Goal: Task Accomplishment & Management: Use online tool/utility

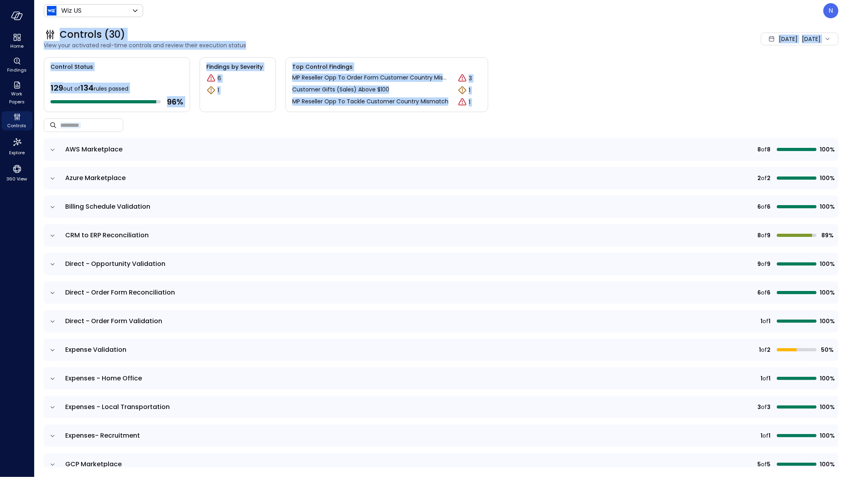
drag, startPoint x: 839, startPoint y: 8, endPoint x: 839, endPoint y: 427, distance: 418.9
click at [661, 8] on header "Wiz US ****** ​ N" at bounding box center [441, 10] width 814 height 21
click at [661, 9] on div "N" at bounding box center [831, 10] width 15 height 15
click at [661, 85] on li "Builder" at bounding box center [798, 80] width 78 height 16
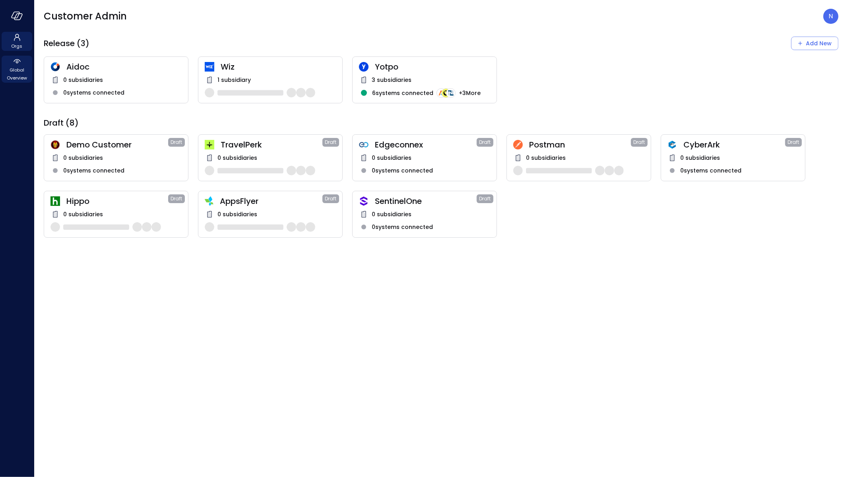
click at [26, 74] on span "Global Overview" at bounding box center [17, 74] width 24 height 16
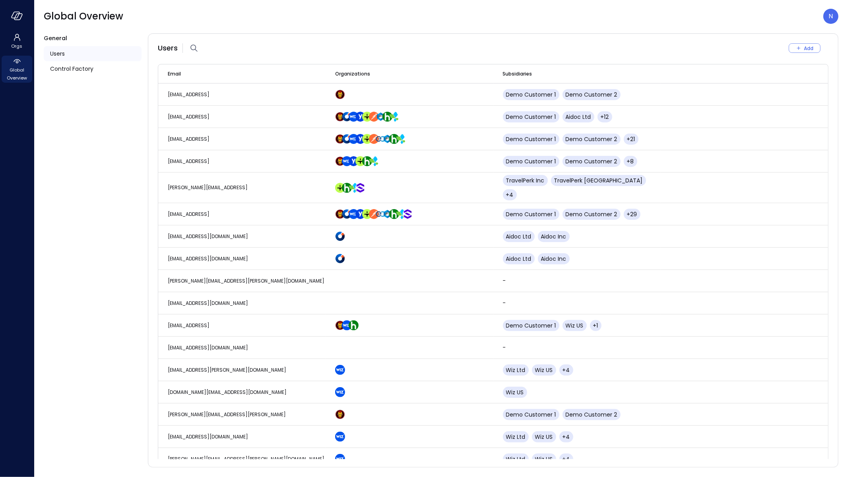
click at [10, 23] on div at bounding box center [17, 16] width 34 height 32
click at [12, 21] on div at bounding box center [17, 16] width 34 height 32
click at [13, 19] on icon "button" at bounding box center [17, 16] width 12 height 9
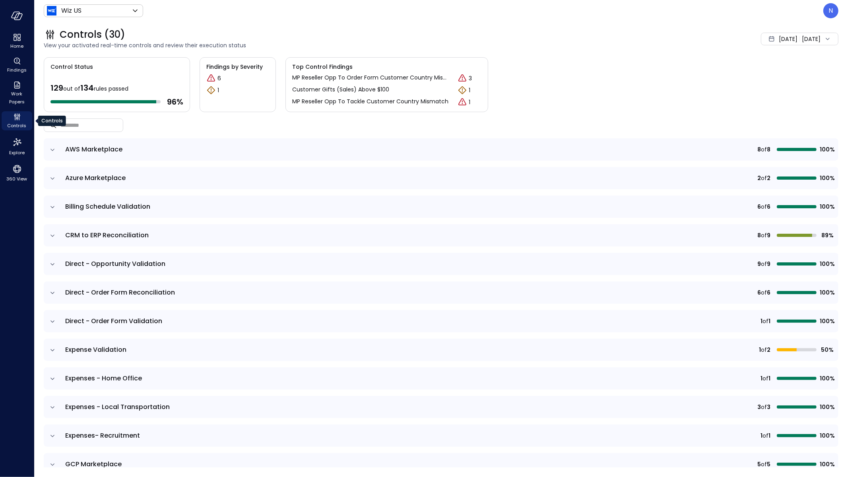
click at [20, 125] on span "Controls" at bounding box center [17, 126] width 19 height 8
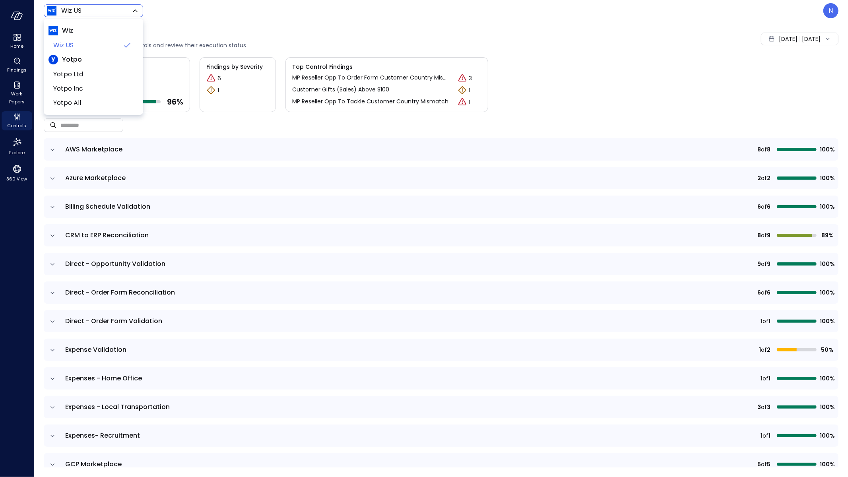
click at [122, 7] on body "Home Findings Work Papers Controls Explore 360 View Wiz US ****** ​ N Controls …" at bounding box center [424, 238] width 848 height 477
click at [89, 87] on span "Yotpo Inc" at bounding box center [92, 89] width 79 height 10
type input "******"
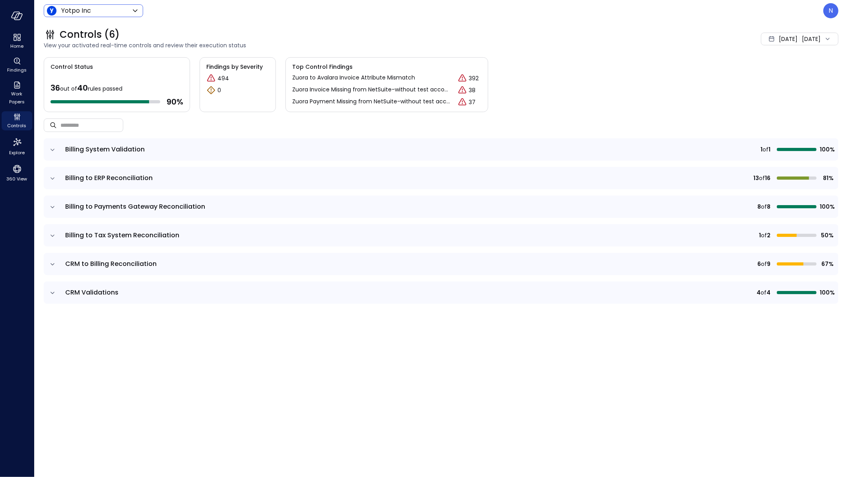
click at [54, 265] on icon "expand row" at bounding box center [53, 265] width 8 height 8
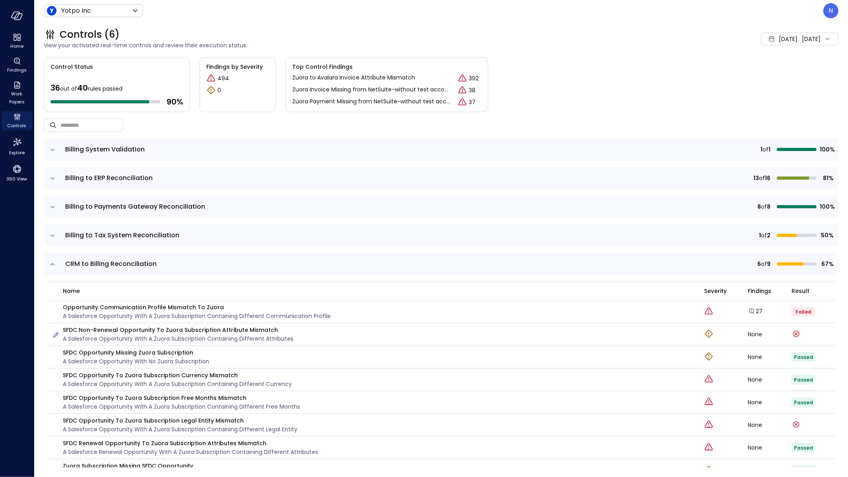
click at [58, 335] on icon "button" at bounding box center [56, 335] width 8 height 8
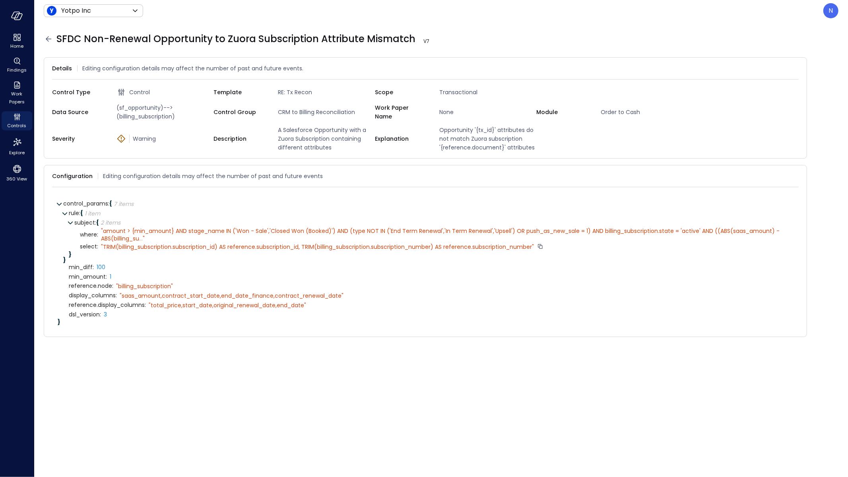
click at [101, 245] on div "" TRIM(billing_subscription.subscription_id) AS reference.subscription_id, TRIM…" at bounding box center [317, 246] width 433 height 7
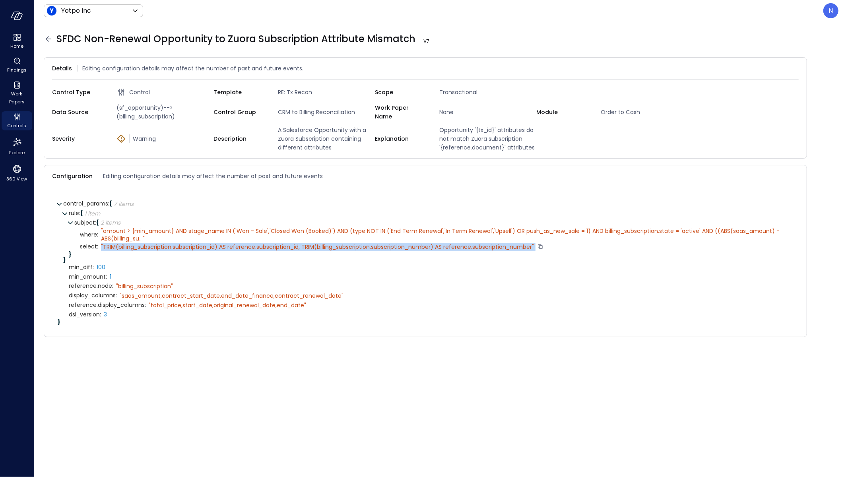
click at [101, 245] on div "" TRIM(billing_subscription.subscription_id) AS reference.subscription_id, TRIM…" at bounding box center [317, 246] width 433 height 7
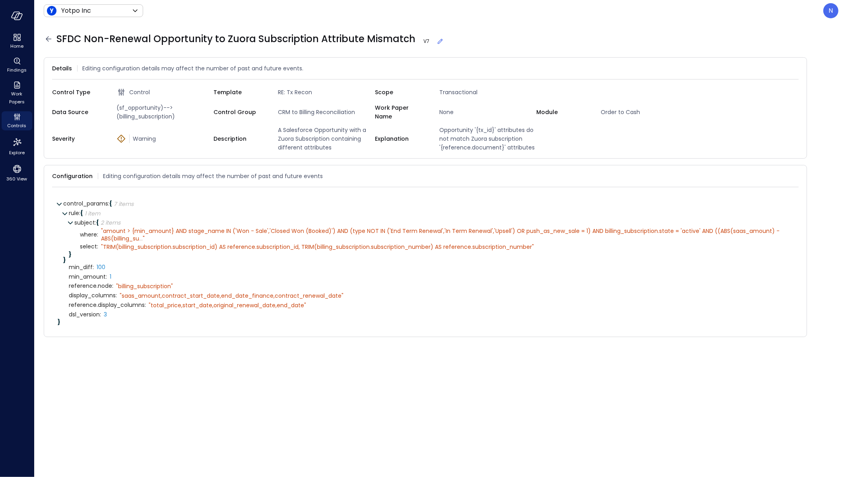
click at [448, 417] on form "Details Editing configuration details may affect the number of past and future …" at bounding box center [441, 262] width 795 height 411
click at [21, 18] on icon "button" at bounding box center [17, 16] width 12 height 9
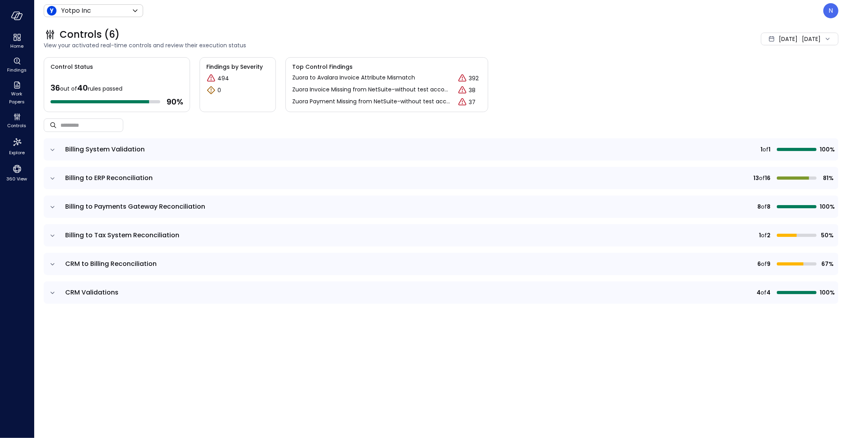
click at [563, 61] on div "Control Status 36 out of 40 rules passed 90 % Findings by Severity 494 0 Top Co…" at bounding box center [441, 84] width 795 height 55
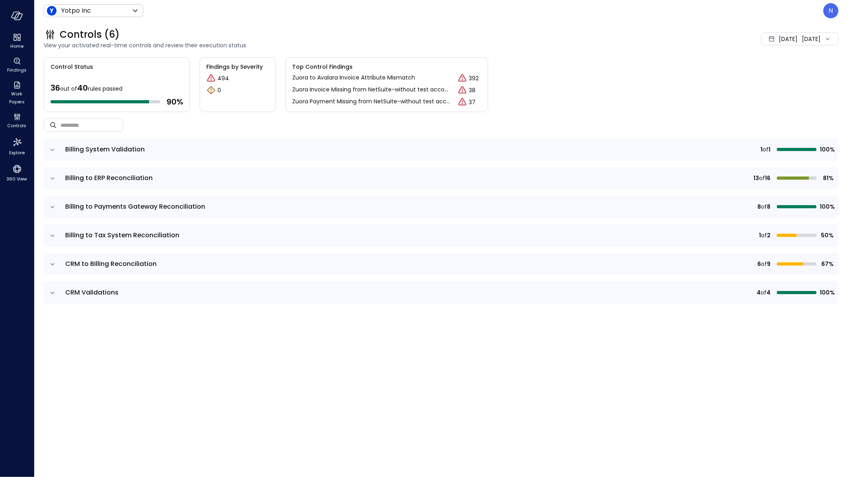
click at [403, 27] on div "Controls (6) View your activated real-time controls and review their execution …" at bounding box center [436, 38] width 805 height 35
click at [471, 26] on div "Controls (6) View your activated real-time controls and review their execution …" at bounding box center [436, 38] width 805 height 35
click at [661, 16] on div "N" at bounding box center [831, 10] width 15 height 15
click at [661, 81] on li "Builder" at bounding box center [798, 80] width 78 height 16
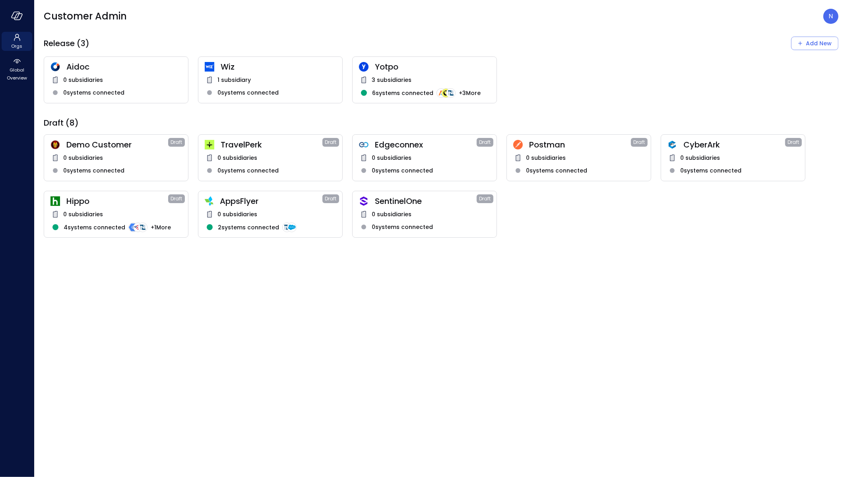
click at [397, 62] on span "Yotpo" at bounding box center [432, 67] width 115 height 10
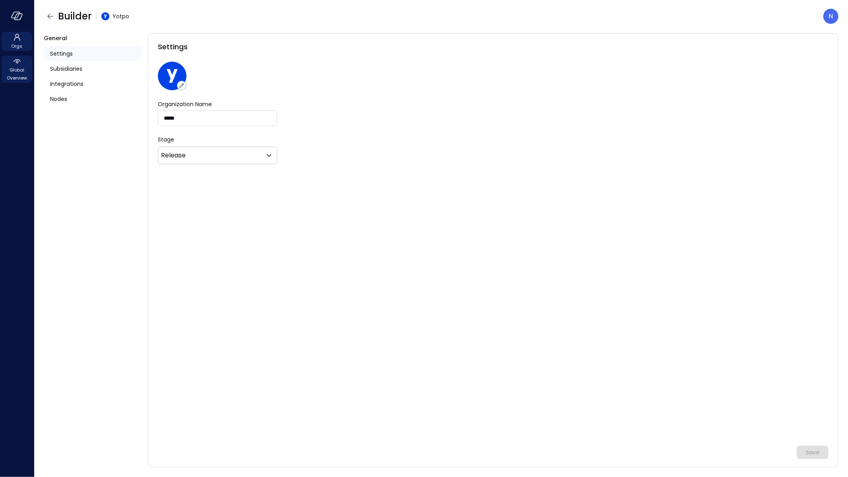
click at [19, 72] on span "Global Overview" at bounding box center [17, 74] width 24 height 16
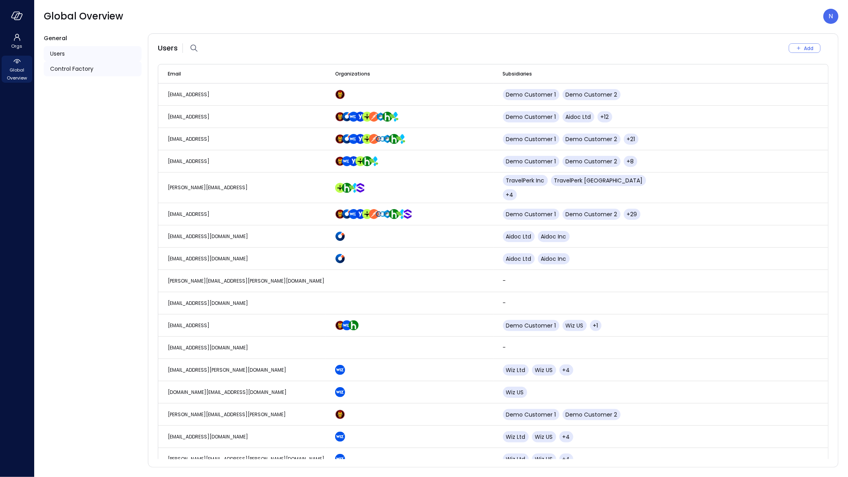
click at [90, 67] on span "Control Factory" at bounding box center [71, 68] width 43 height 9
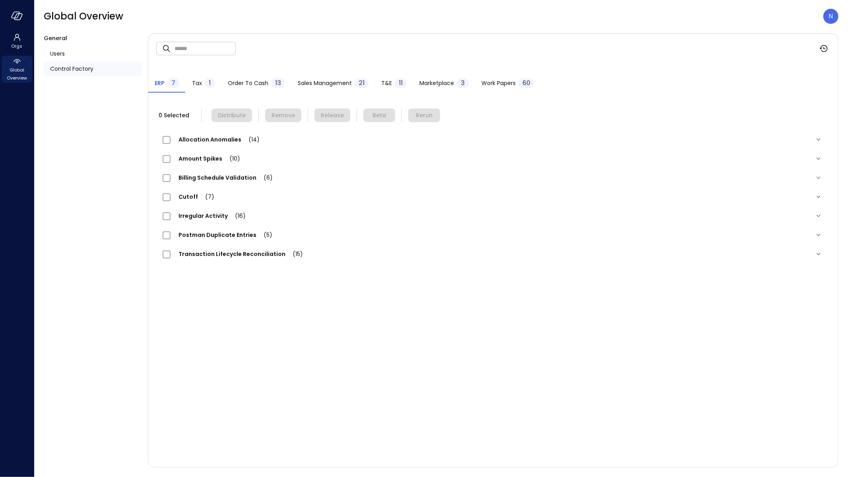
click at [207, 140] on span "Allocation Anomalies (14)" at bounding box center [219, 140] width 97 height 8
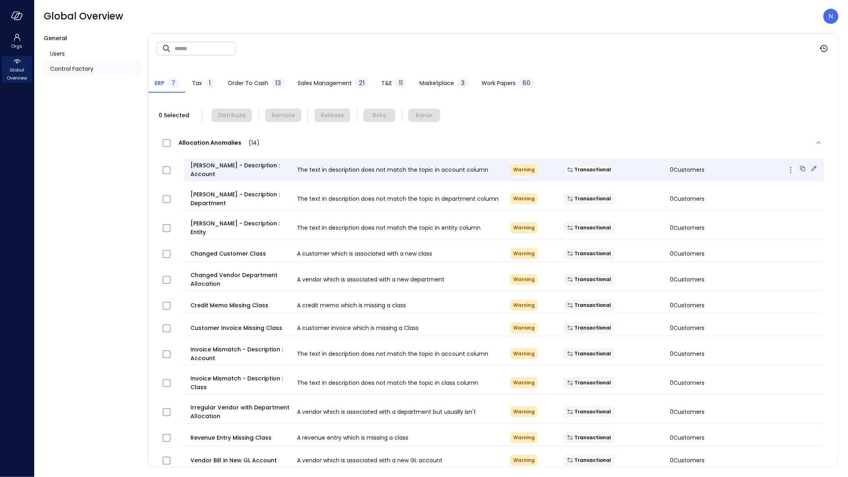
click at [204, 168] on span "Bill Mismatch - Description : Account" at bounding box center [241, 170] width 100 height 18
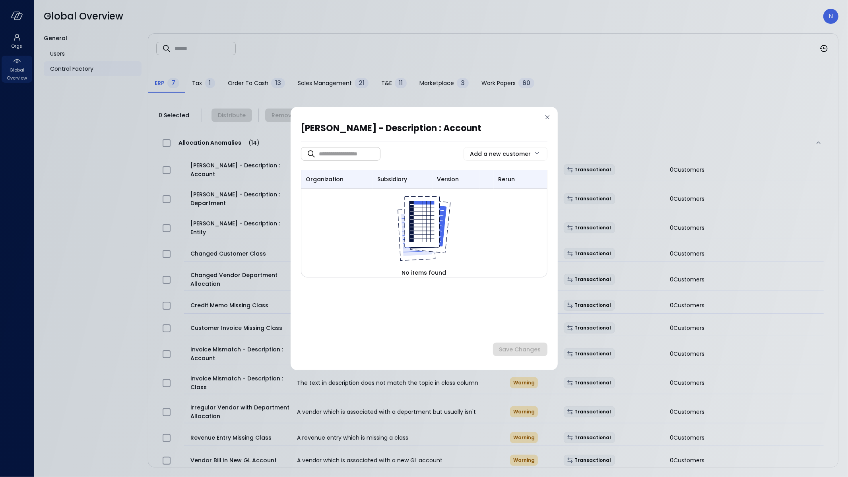
click at [547, 113] on icon at bounding box center [548, 117] width 8 height 8
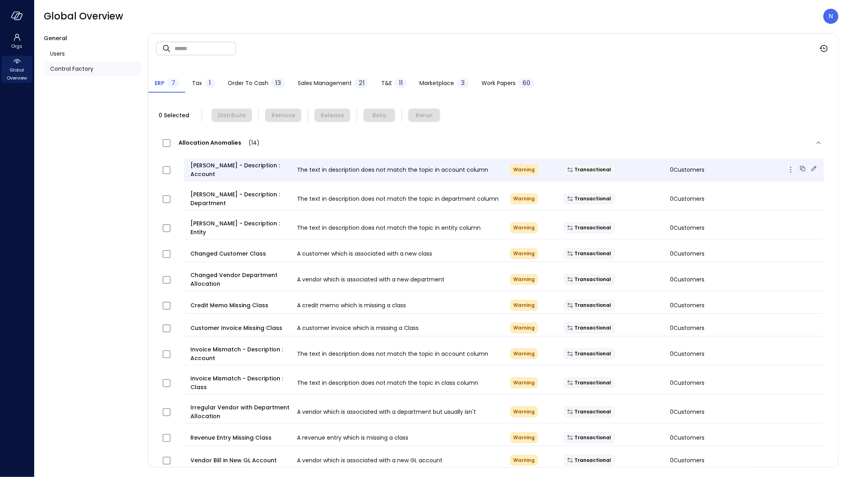
click at [661, 169] on icon at bounding box center [814, 168] width 5 height 5
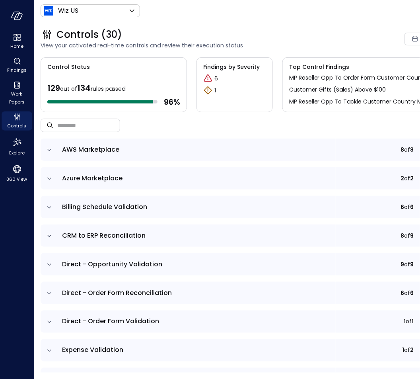
click at [48, 144] on td at bounding box center [49, 149] width 17 height 22
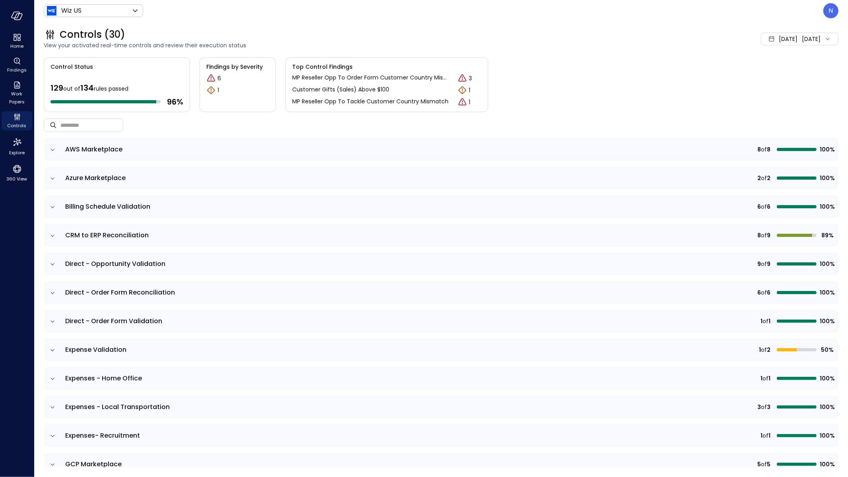
click at [413, 12] on header "Wiz US ****** ​ N" at bounding box center [441, 10] width 814 height 21
click at [413, 8] on div "N" at bounding box center [831, 10] width 15 height 15
click at [413, 78] on li "Builder" at bounding box center [798, 80] width 78 height 16
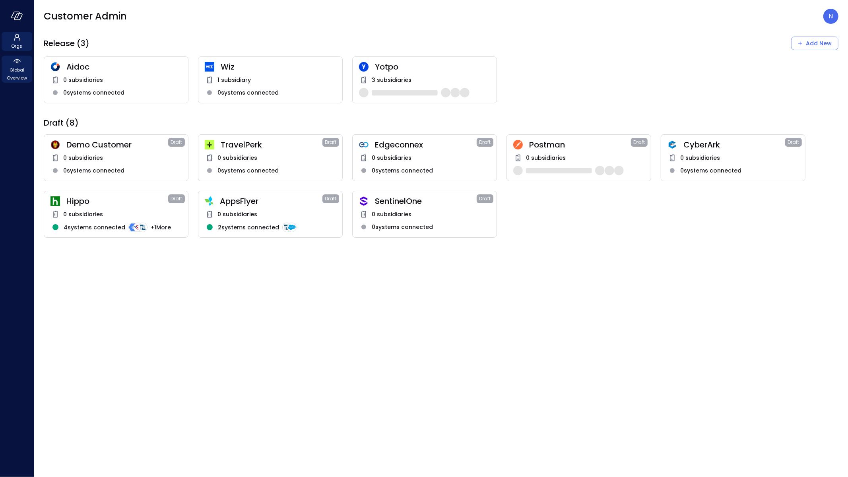
click at [11, 70] on span "Global Overview" at bounding box center [17, 74] width 24 height 16
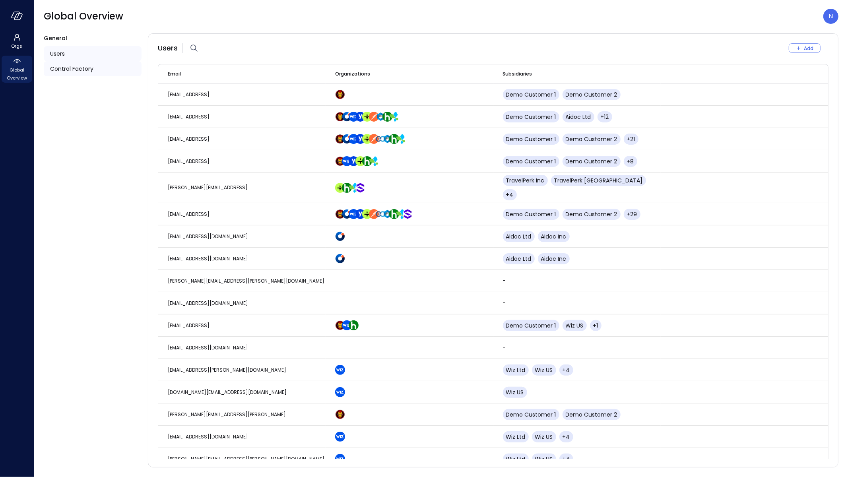
click at [92, 67] on span "Control Factory" at bounding box center [71, 68] width 43 height 9
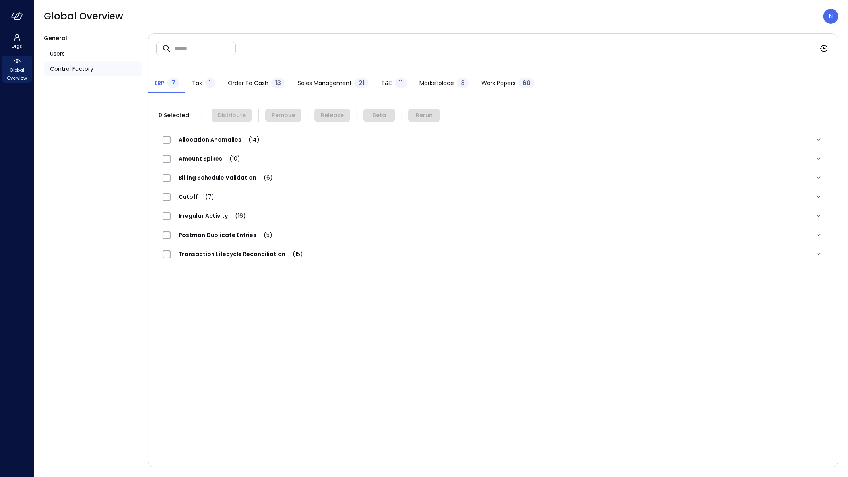
click at [344, 79] on span "Sales Management" at bounding box center [325, 83] width 54 height 9
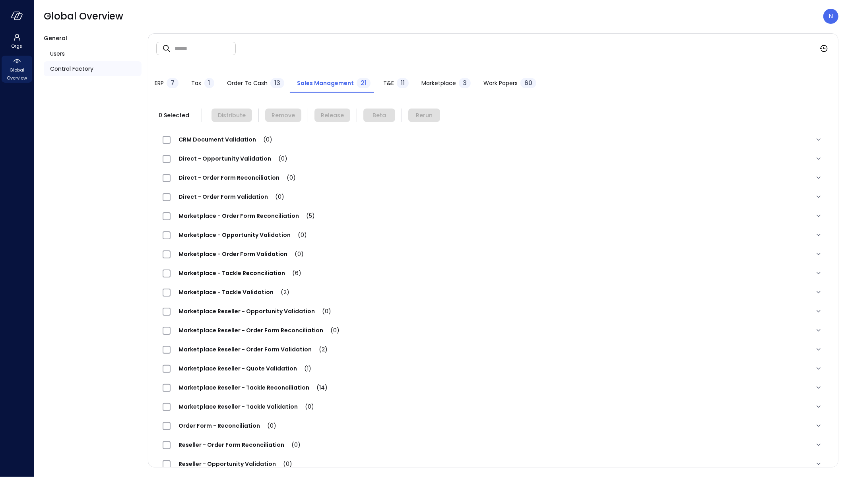
click at [256, 173] on div "Direct - Order Form Reconciliation (0)" at bounding box center [233, 178] width 141 height 10
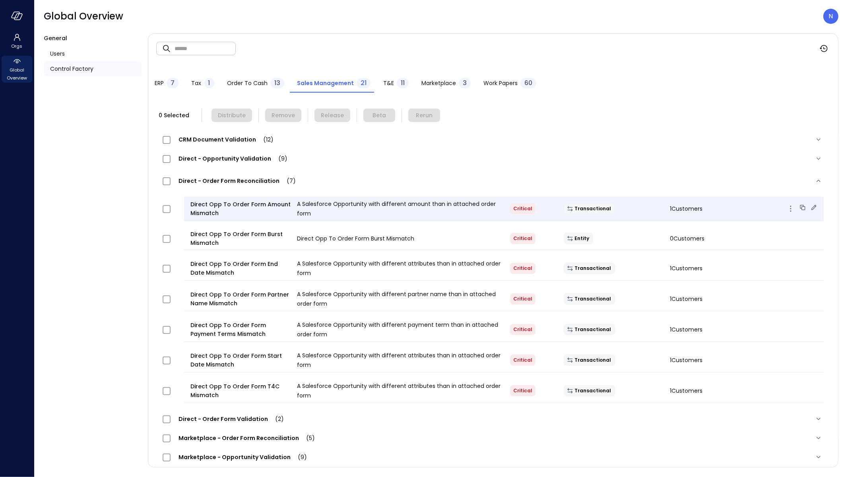
click at [413, 206] on icon at bounding box center [814, 208] width 8 height 8
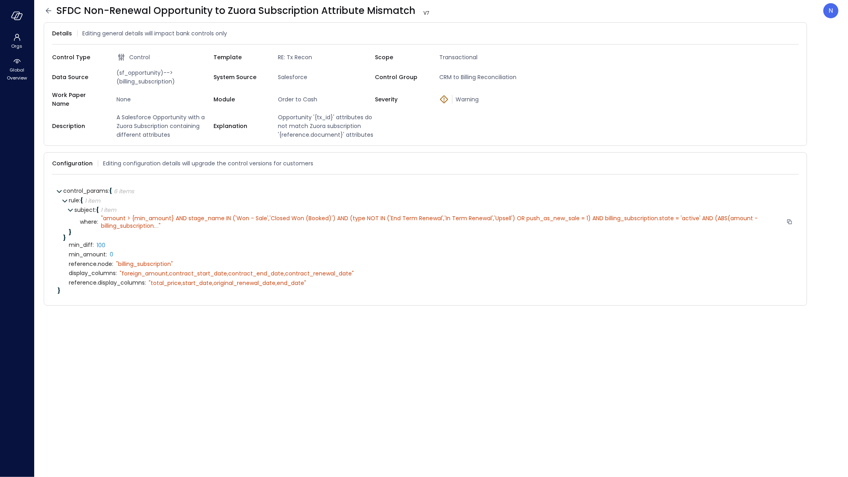
click at [159, 222] on span "..." at bounding box center [157, 226] width 4 height 8
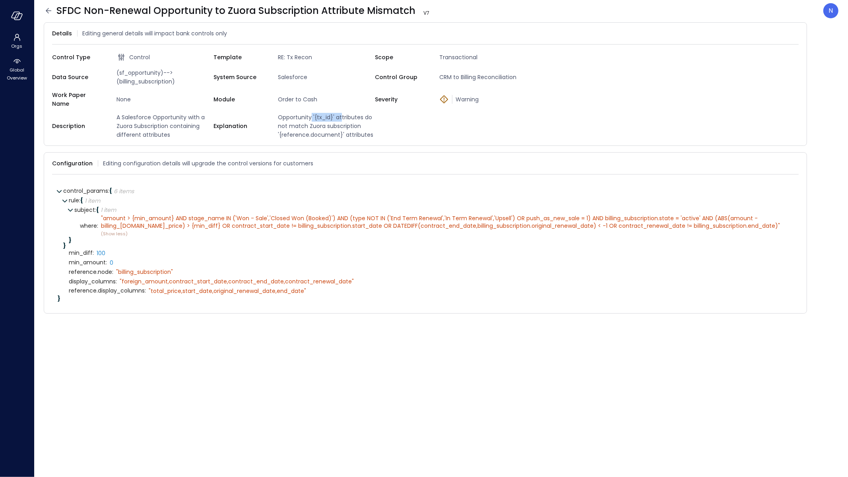
drag, startPoint x: 310, startPoint y: 116, endPoint x: 341, endPoint y: 114, distance: 31.1
click at [341, 113] on span "Opportunity '{tx_id}' attributes do not match Zuora subscription '{reference.do…" at bounding box center [325, 126] width 100 height 26
click at [794, 161] on icon at bounding box center [795, 163] width 5 height 5
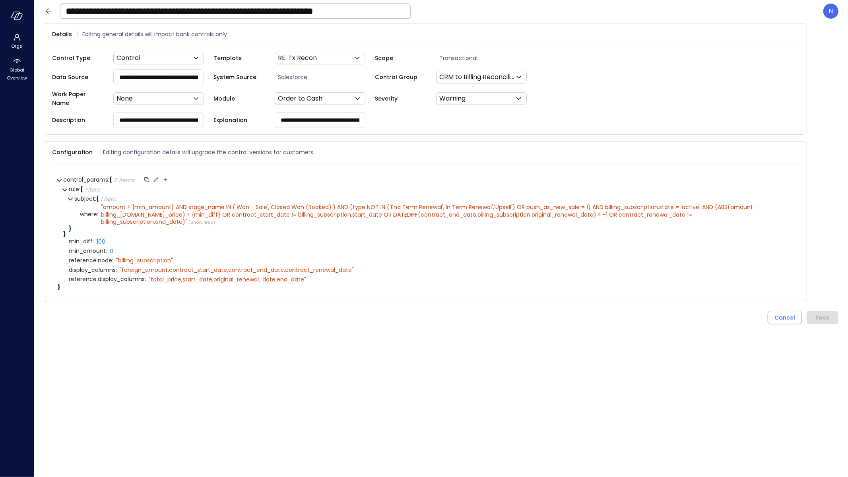
click at [164, 176] on icon at bounding box center [165, 179] width 7 height 7
click at [156, 176] on icon at bounding box center [155, 179] width 7 height 7
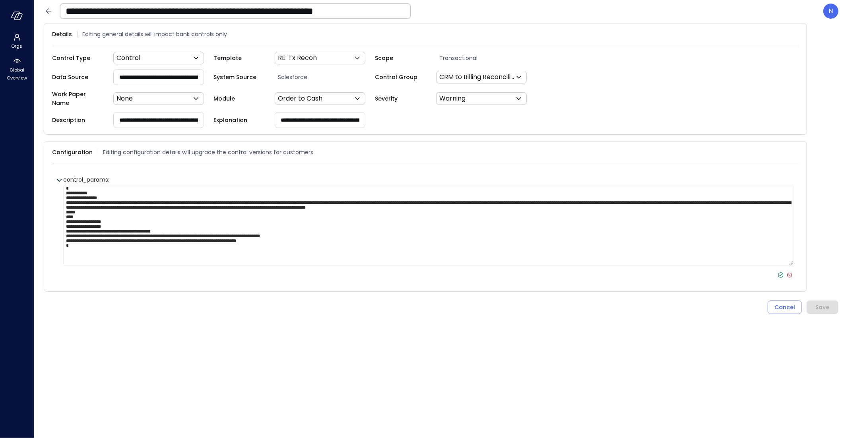
scroll to position [0, 70]
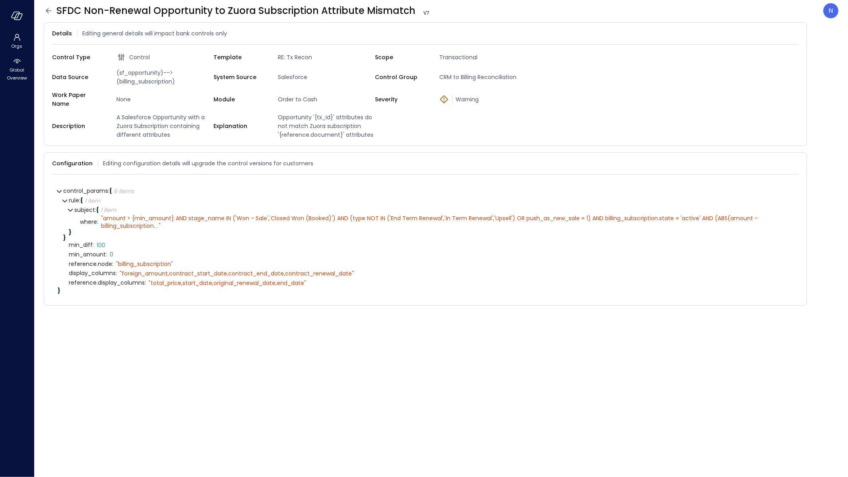
click at [15, 7] on div at bounding box center [17, 16] width 34 height 32
drag, startPoint x: 15, startPoint y: 9, endPoint x: 15, endPoint y: 428, distance: 419.3
click at [15, 9] on div at bounding box center [17, 16] width 34 height 32
click at [14, 12] on icon "button" at bounding box center [17, 16] width 12 height 9
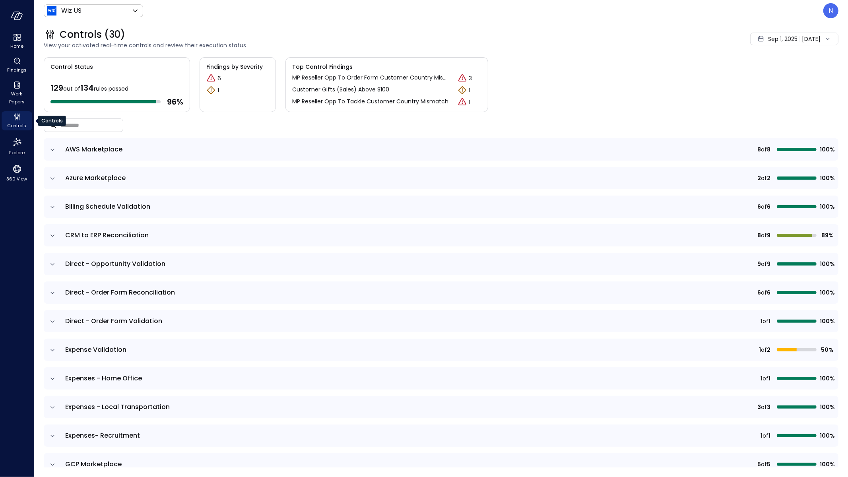
click at [21, 115] on icon "Controls" at bounding box center [17, 117] width 10 height 10
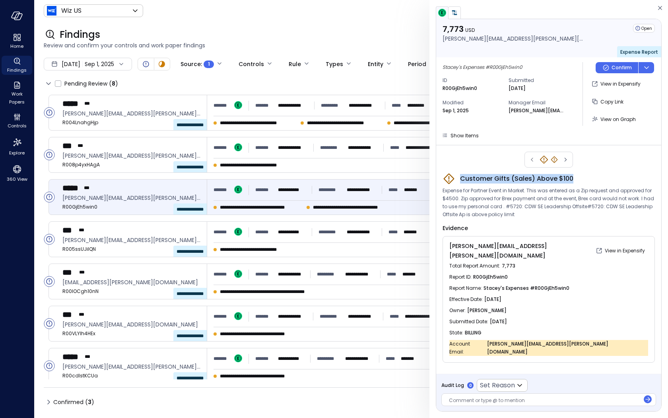
drag, startPoint x: 582, startPoint y: 178, endPoint x: 461, endPoint y: 176, distance: 120.9
click at [461, 176] on div "Customer Gifts (Sales) Above $100" at bounding box center [549, 178] width 212 height 13
copy span "Customer Gifts (Sales) Above $100"
click at [21, 130] on div "Controls" at bounding box center [17, 120] width 31 height 19
click at [21, 127] on span "Controls" at bounding box center [17, 126] width 19 height 8
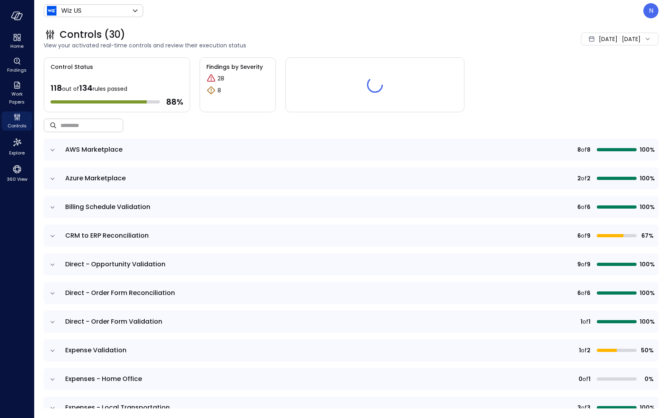
click at [85, 119] on input "text" at bounding box center [91, 125] width 63 height 21
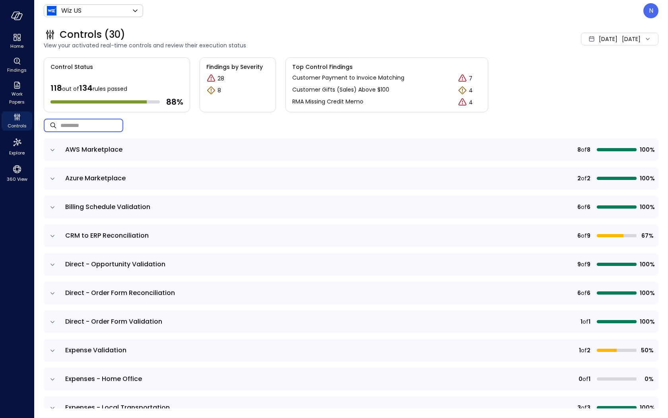
paste input "**********"
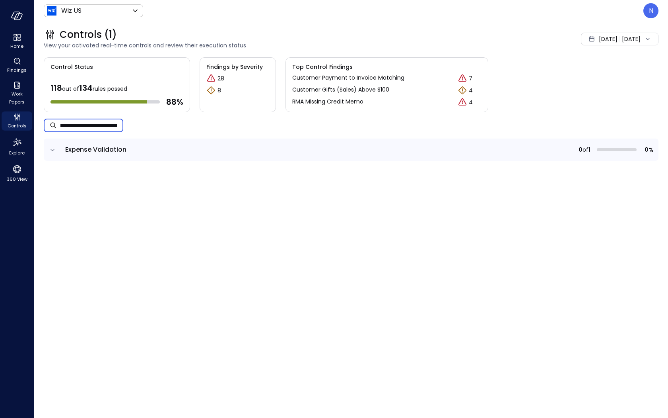
type input "**********"
click at [52, 150] on icon "expand row" at bounding box center [53, 150] width 8 height 8
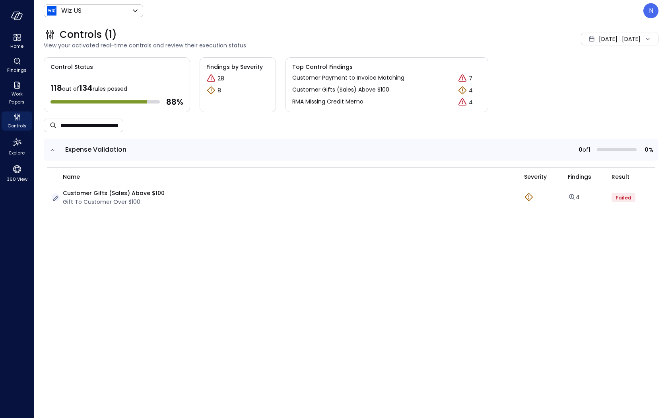
click at [53, 198] on icon "button" at bounding box center [56, 198] width 8 height 8
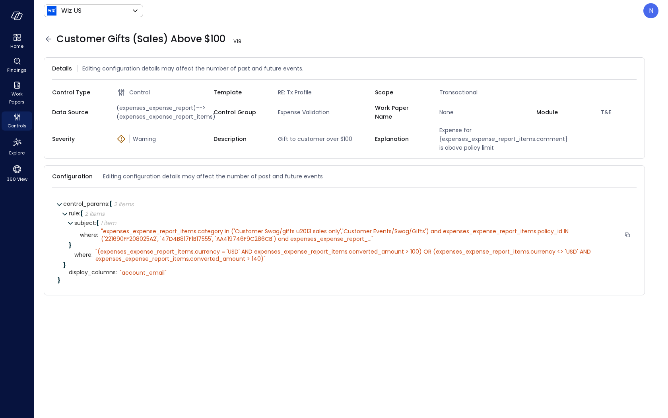
click at [368, 243] on span "..." at bounding box center [370, 239] width 4 height 8
